Goal: Information Seeking & Learning: Understand process/instructions

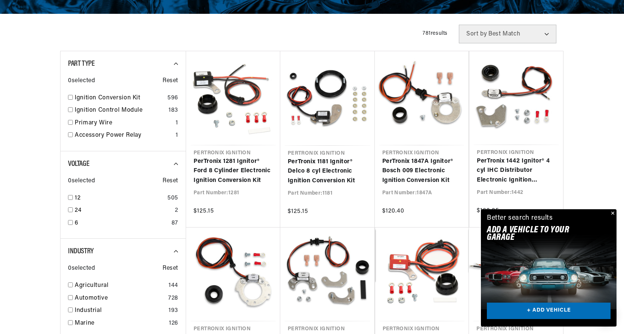
click at [613, 211] on button "Close" at bounding box center [612, 213] width 9 height 9
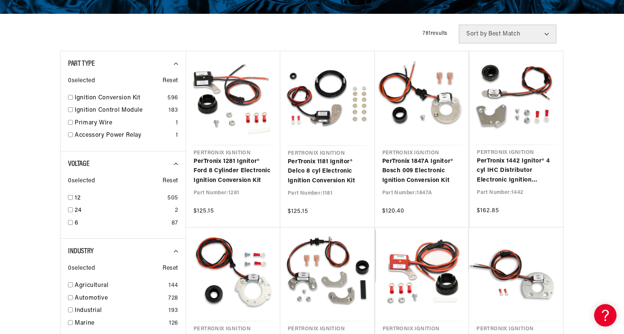
scroll to position [0, 227]
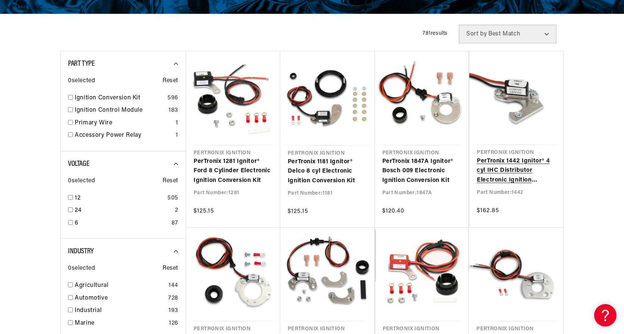
click at [524, 165] on link "PerTronix 1442 Ignitor® 4 cyl IHC Distributor Electronic Ignition Conversion Kit" at bounding box center [516, 171] width 79 height 29
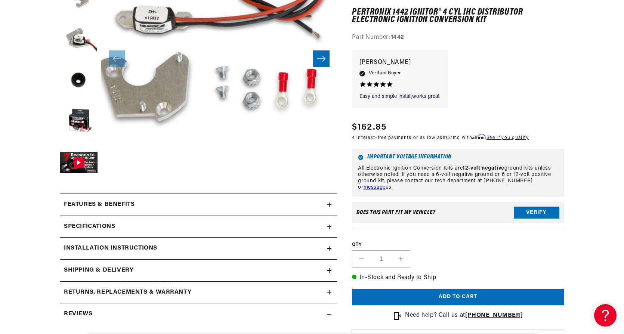
scroll to position [224, 0]
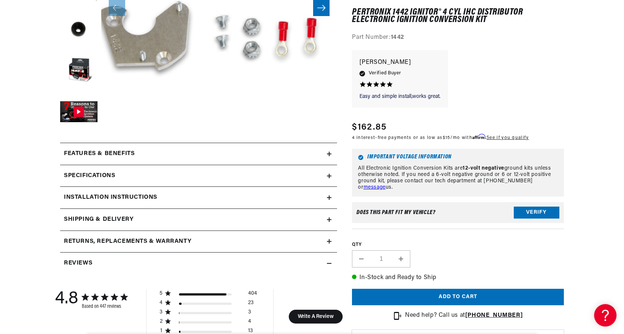
click at [329, 195] on summary "Installation instructions" at bounding box center [198, 198] width 277 height 22
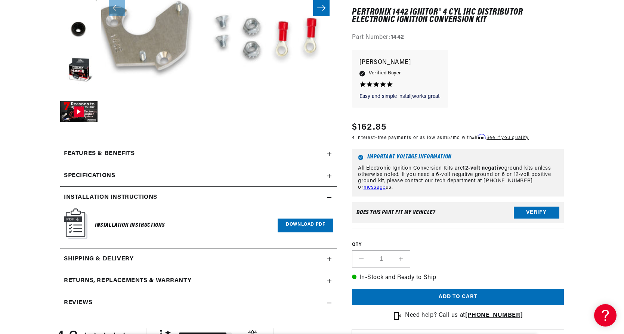
scroll to position [0, 227]
click at [310, 224] on link "Download PDF" at bounding box center [306, 226] width 56 height 14
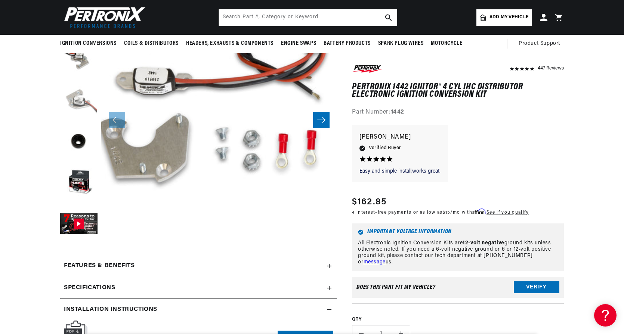
click at [74, 99] on button "Load image 3 in gallery view" at bounding box center [78, 101] width 37 height 37
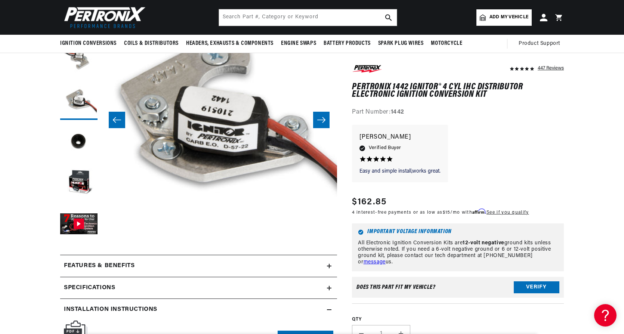
scroll to position [0, 0]
click at [77, 142] on button "Load image 4 in gallery view" at bounding box center [78, 142] width 37 height 37
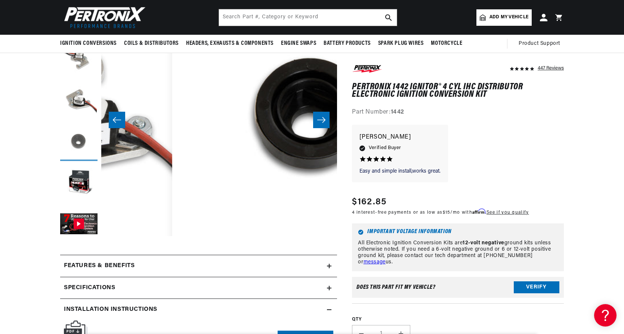
scroll to position [0, 708]
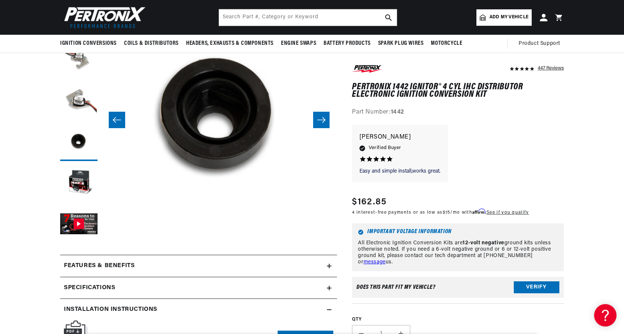
click at [325, 120] on icon "Slide right" at bounding box center [321, 120] width 8 height 6
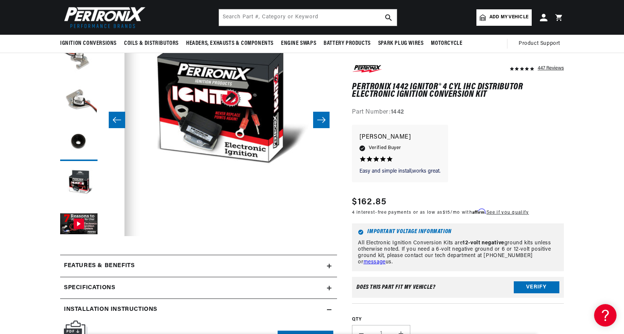
scroll to position [0, 227]
click at [325, 120] on icon "Slide right" at bounding box center [321, 120] width 8 height 6
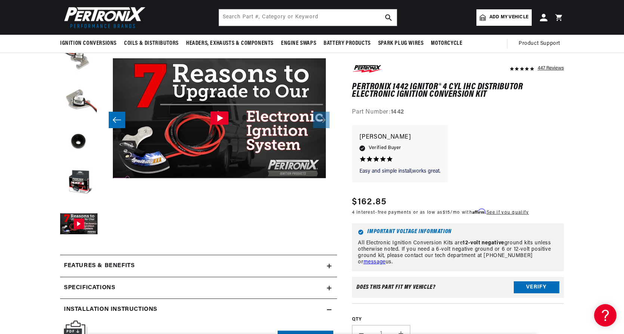
scroll to position [0, 0]
click at [119, 117] on icon "Slide left" at bounding box center [117, 119] width 9 height 7
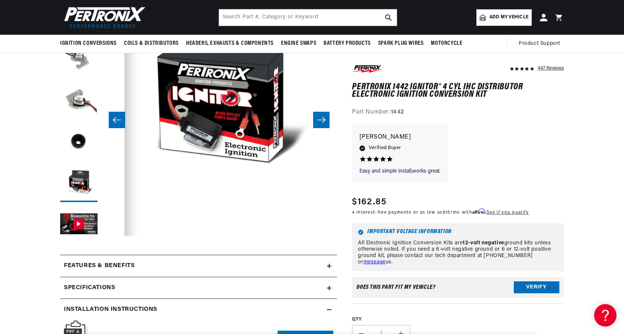
click at [119, 117] on icon "Slide left" at bounding box center [117, 119] width 9 height 7
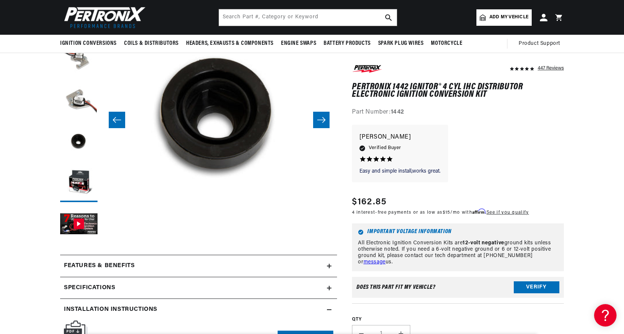
click at [119, 117] on icon "Slide left" at bounding box center [117, 119] width 9 height 7
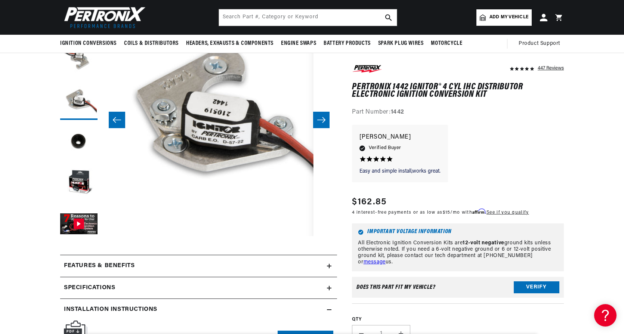
scroll to position [0, 227]
click at [323, 120] on icon "Slide right" at bounding box center [321, 120] width 8 height 6
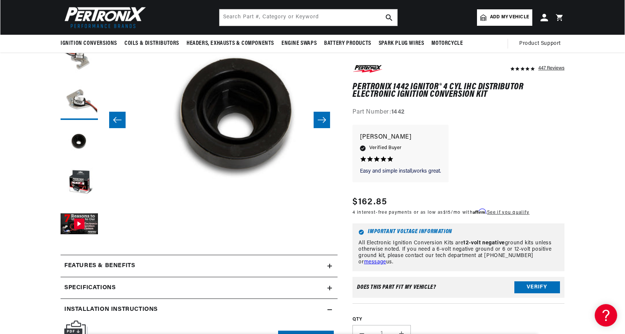
scroll to position [0, 708]
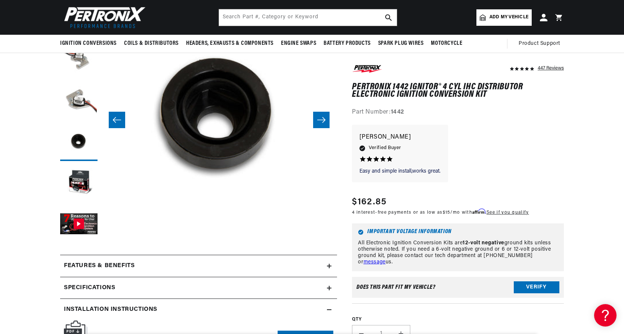
click at [78, 260] on button "Open media 4 in modal" at bounding box center [78, 260] width 0 height 0
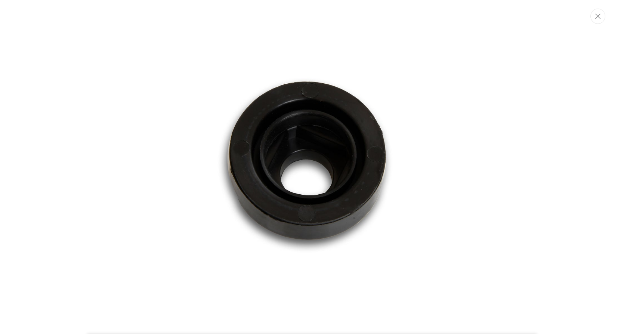
scroll to position [0, 0]
click at [600, 17] on icon "Close" at bounding box center [598, 15] width 5 height 5
